Goal: Check status

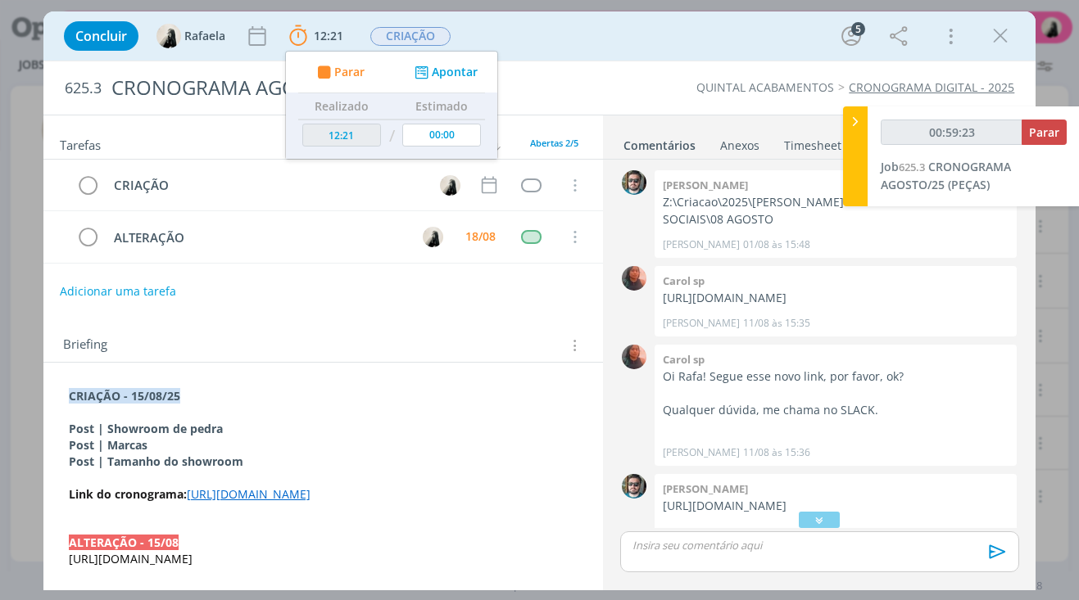
scroll to position [210, 0]
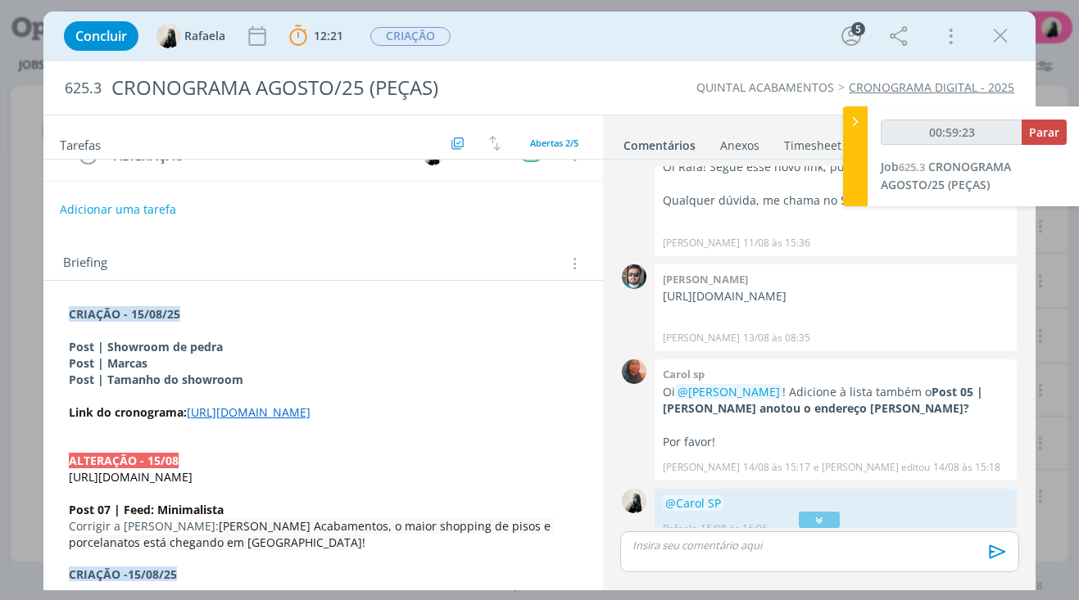
click at [179, 351] on strong "Post | Showroom de pedra" at bounding box center [146, 347] width 154 height 16
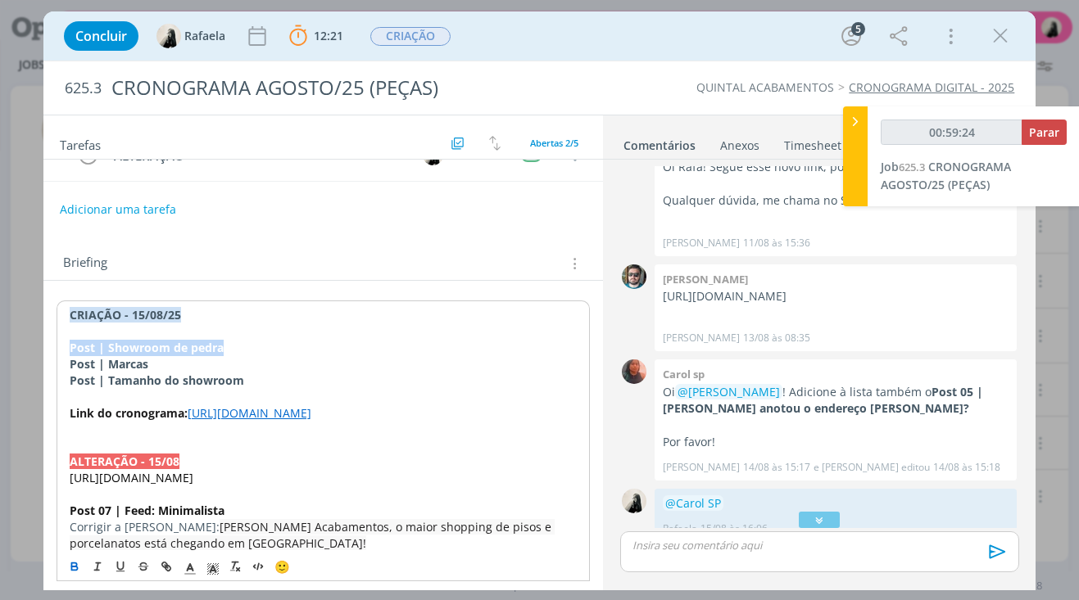
click at [179, 351] on strong "Post | Showroom de pedra" at bounding box center [147, 348] width 154 height 16
click at [151, 565] on button "dialog" at bounding box center [144, 567] width 23 height 20
click at [1009, 32] on icon "dialog" at bounding box center [1000, 36] width 25 height 25
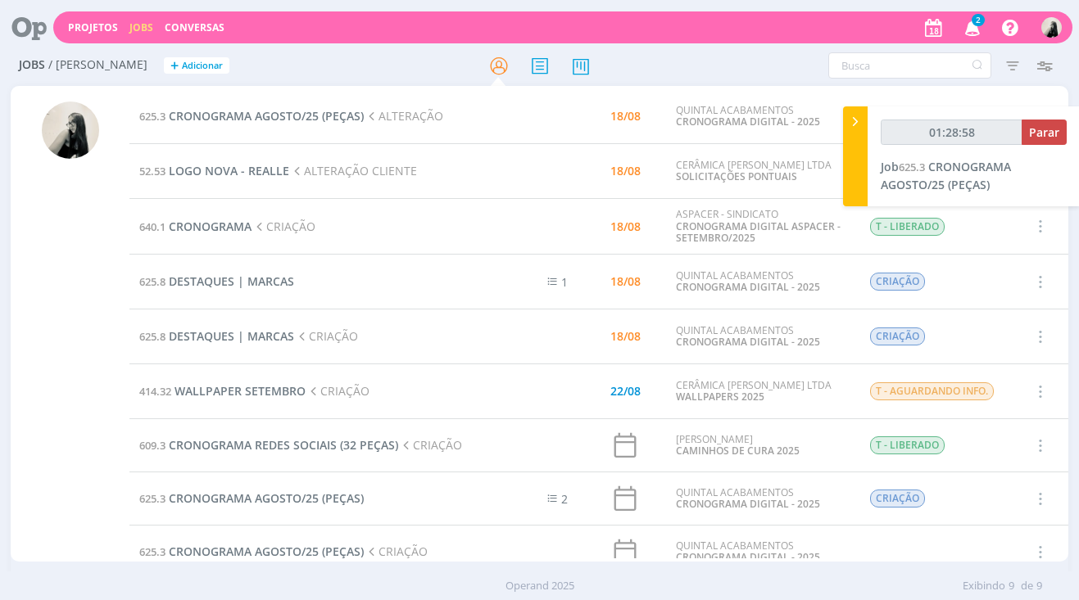
click at [972, 33] on icon "button" at bounding box center [972, 27] width 29 height 28
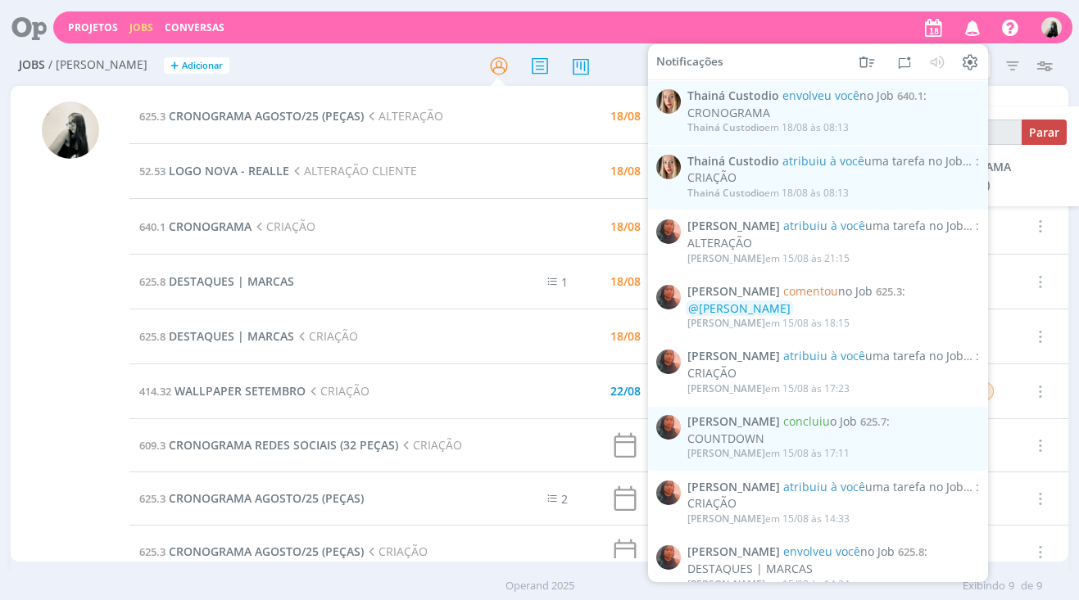
click at [972, 33] on icon "button" at bounding box center [972, 27] width 29 height 28
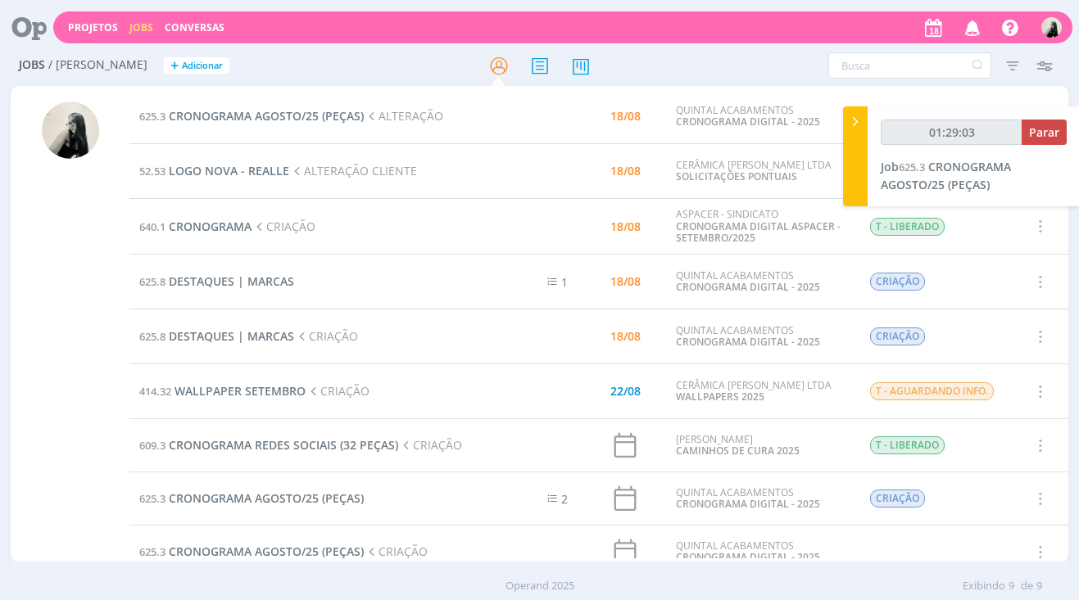
click at [340, 125] on td "625.3 CRONOGRAMA AGOSTO/25 (PEÇAS) ALTERAÇÃO" at bounding box center [307, 116] width 356 height 55
click at [323, 114] on span "CRONOGRAMA AGOSTO/25 (PEÇAS)" at bounding box center [266, 116] width 195 height 16
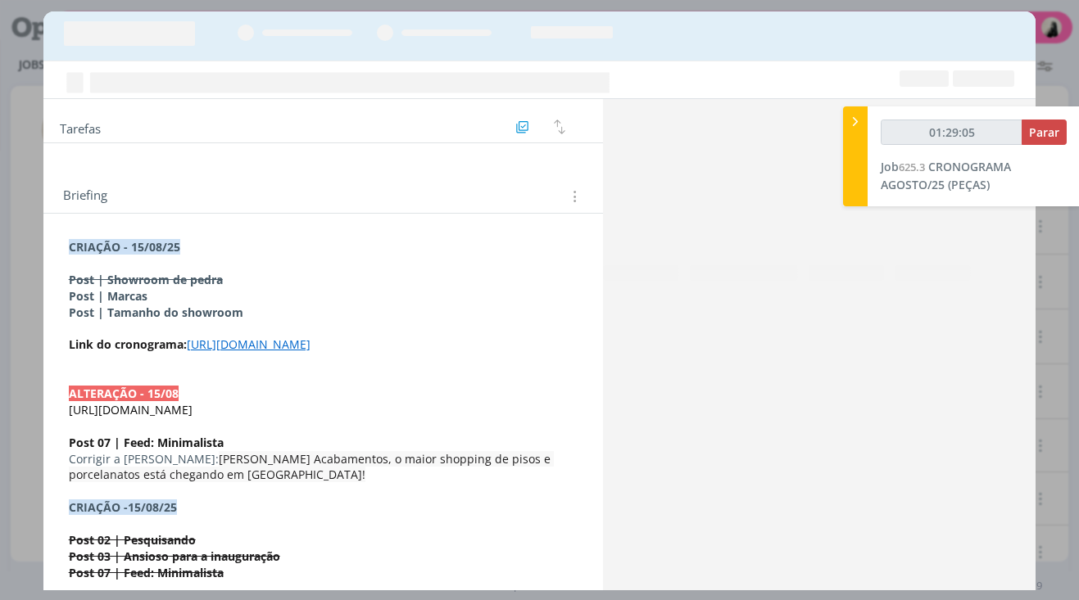
scroll to position [374, 0]
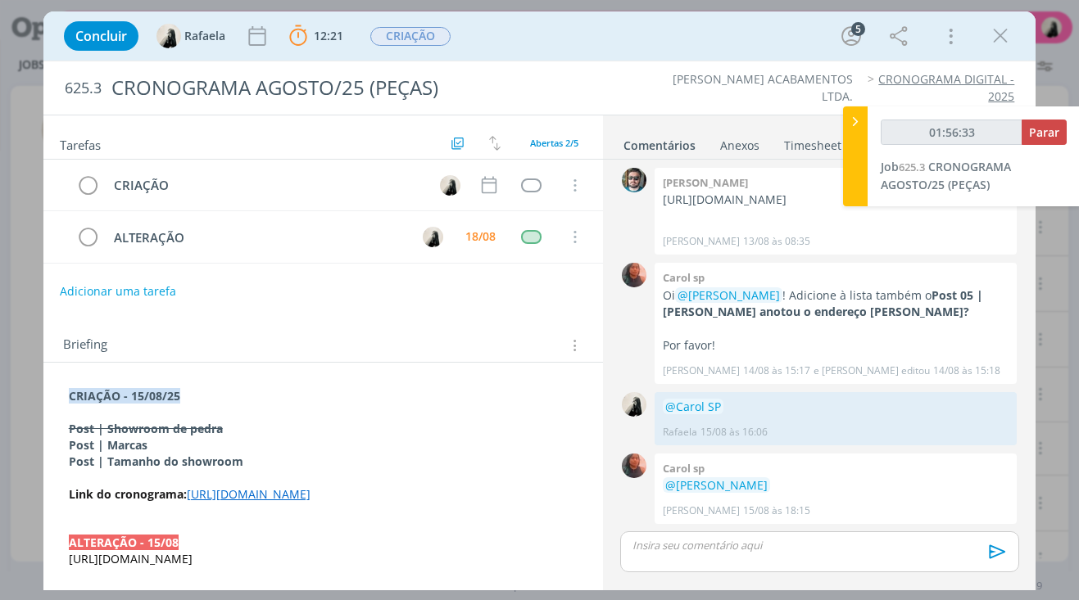
type input "01:57:33"
